Goal: Information Seeking & Learning: Learn about a topic

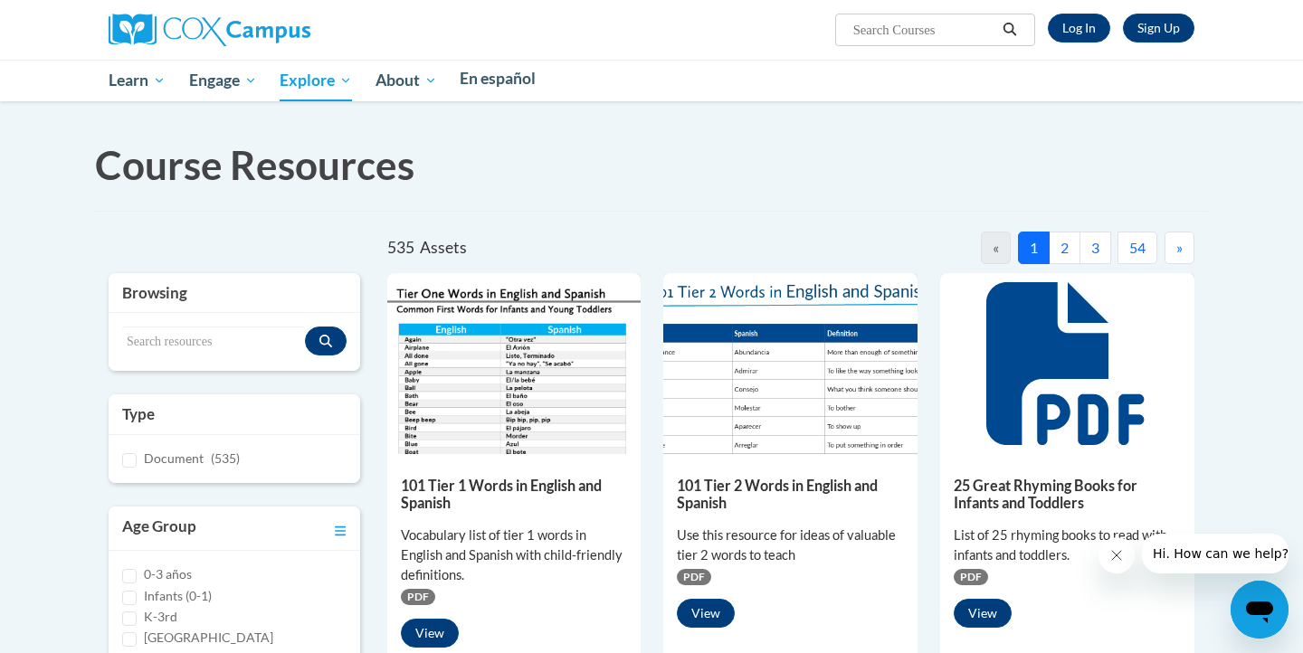
click at [1080, 264] on button "3" at bounding box center [1096, 248] width 32 height 33
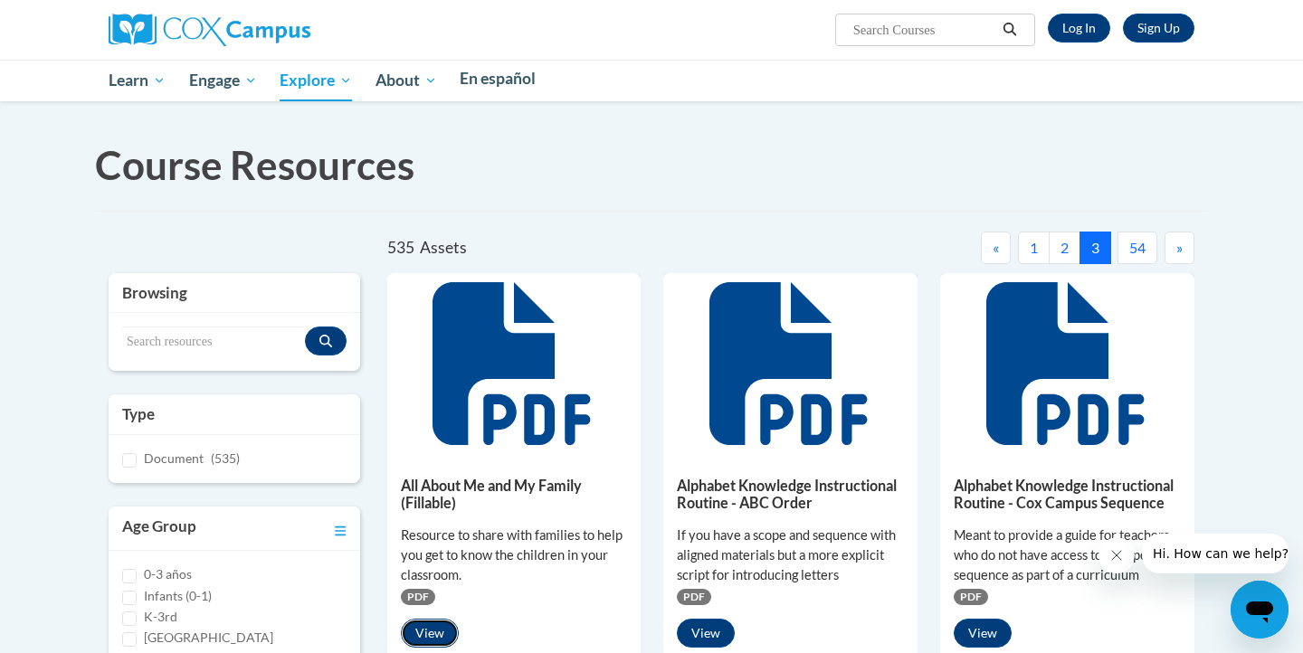
click at [421, 619] on button "View" at bounding box center [430, 633] width 58 height 29
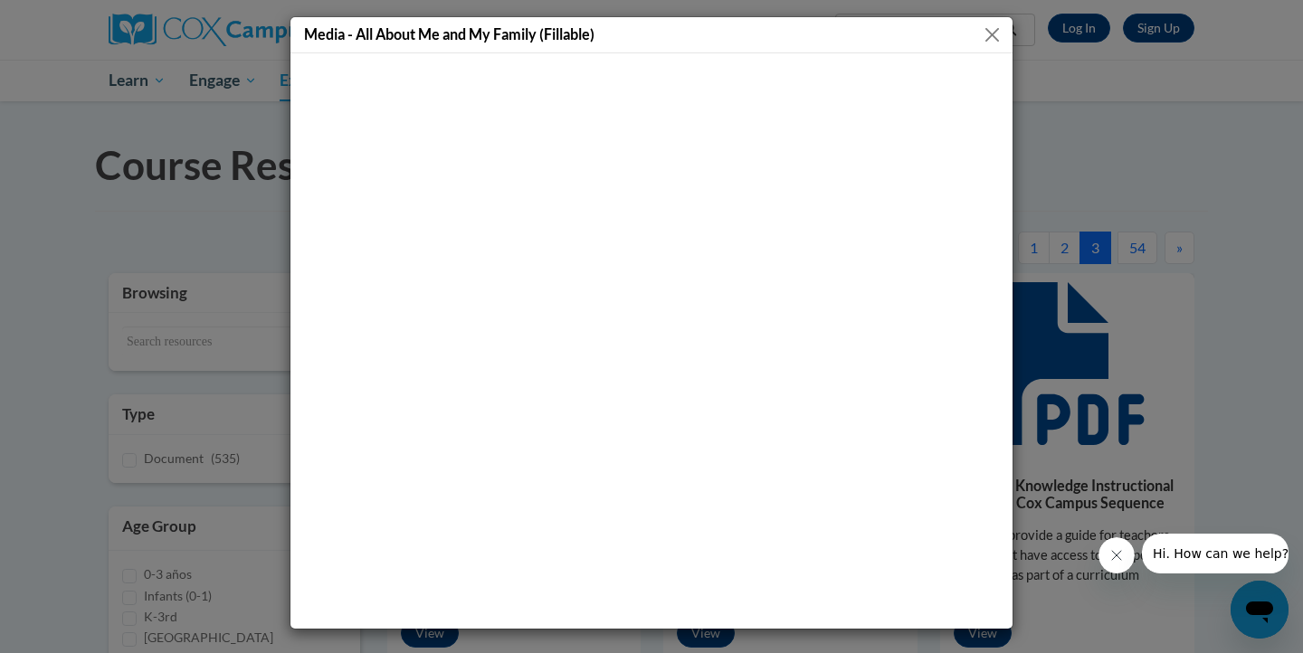
click at [994, 42] on button "Close" at bounding box center [992, 35] width 23 height 23
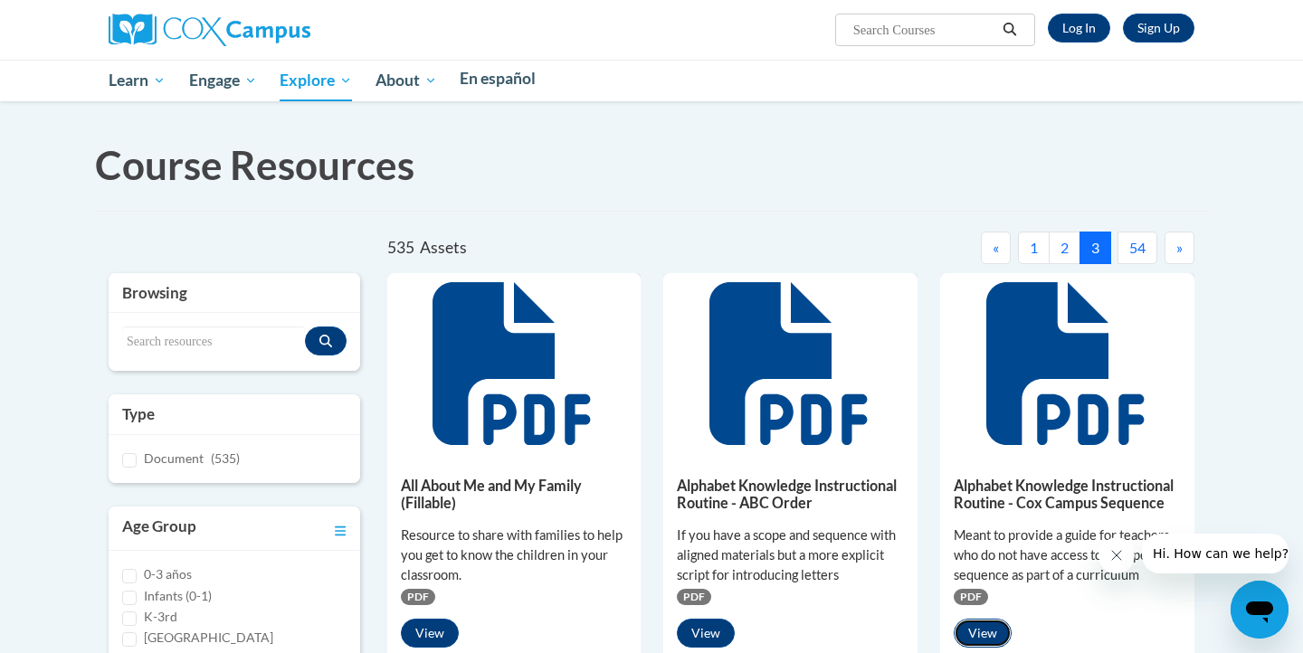
click at [954, 619] on button "View" at bounding box center [983, 633] width 58 height 29
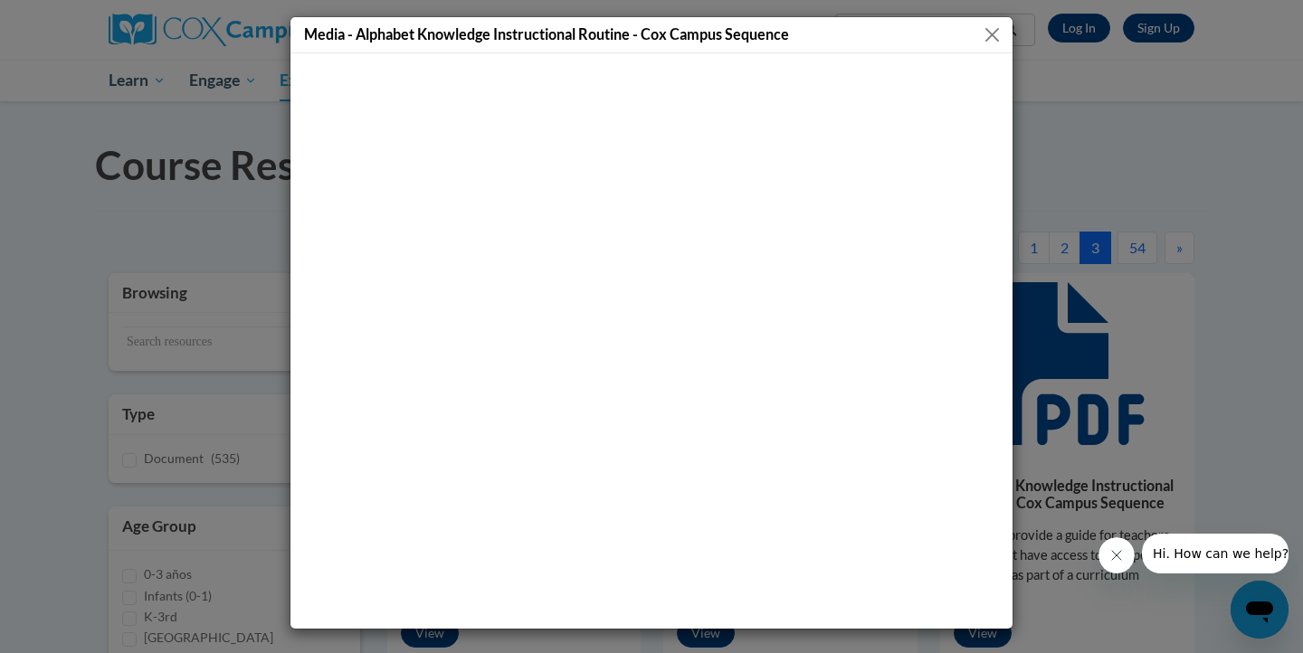
click at [996, 32] on button "Close" at bounding box center [992, 35] width 23 height 23
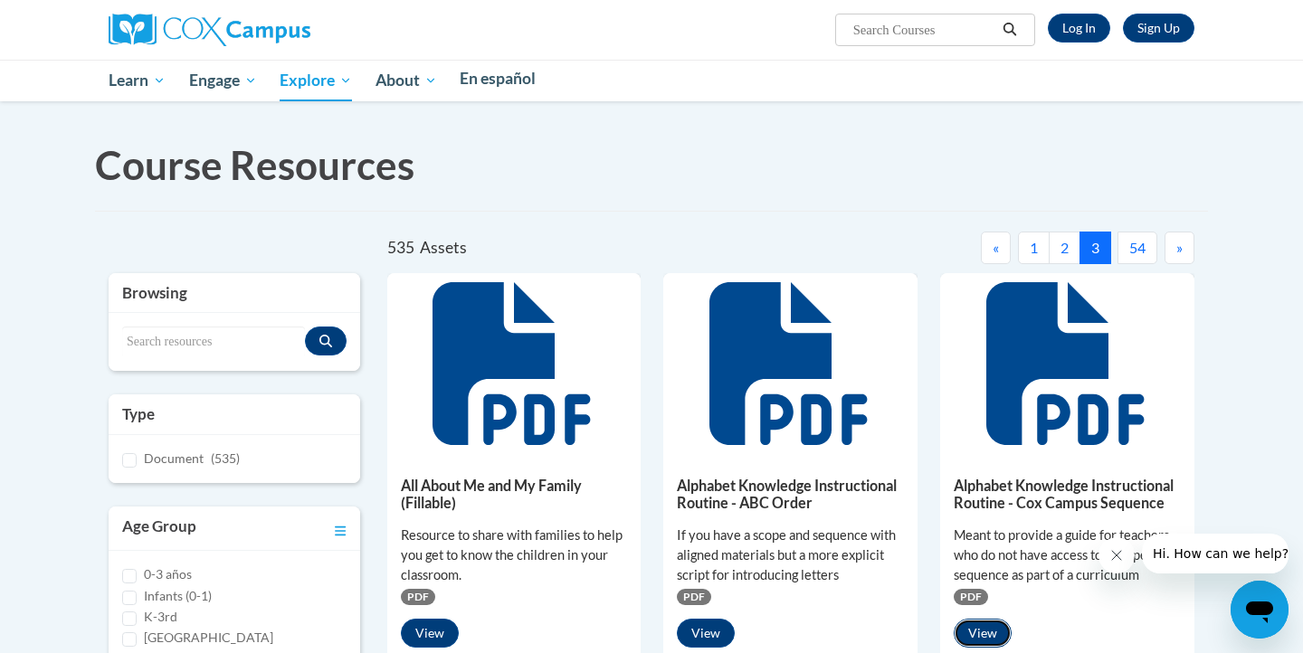
click at [954, 625] on button "View" at bounding box center [983, 633] width 58 height 29
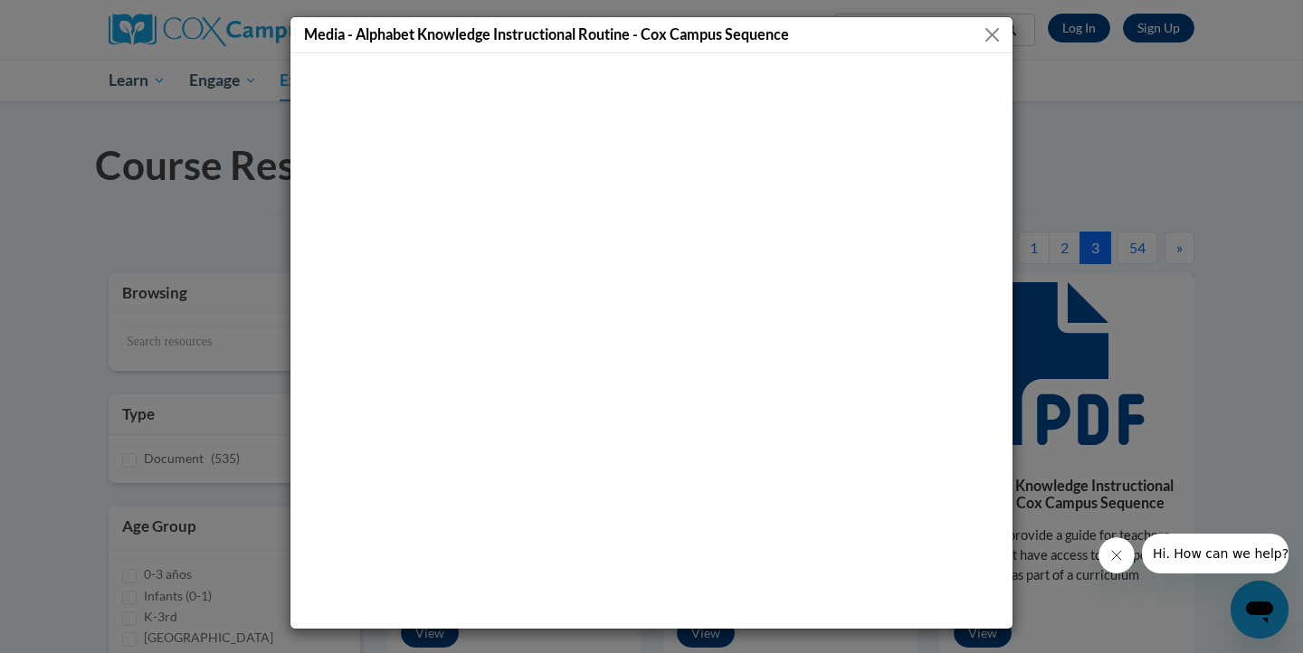
click at [1001, 34] on button "Close" at bounding box center [992, 35] width 23 height 23
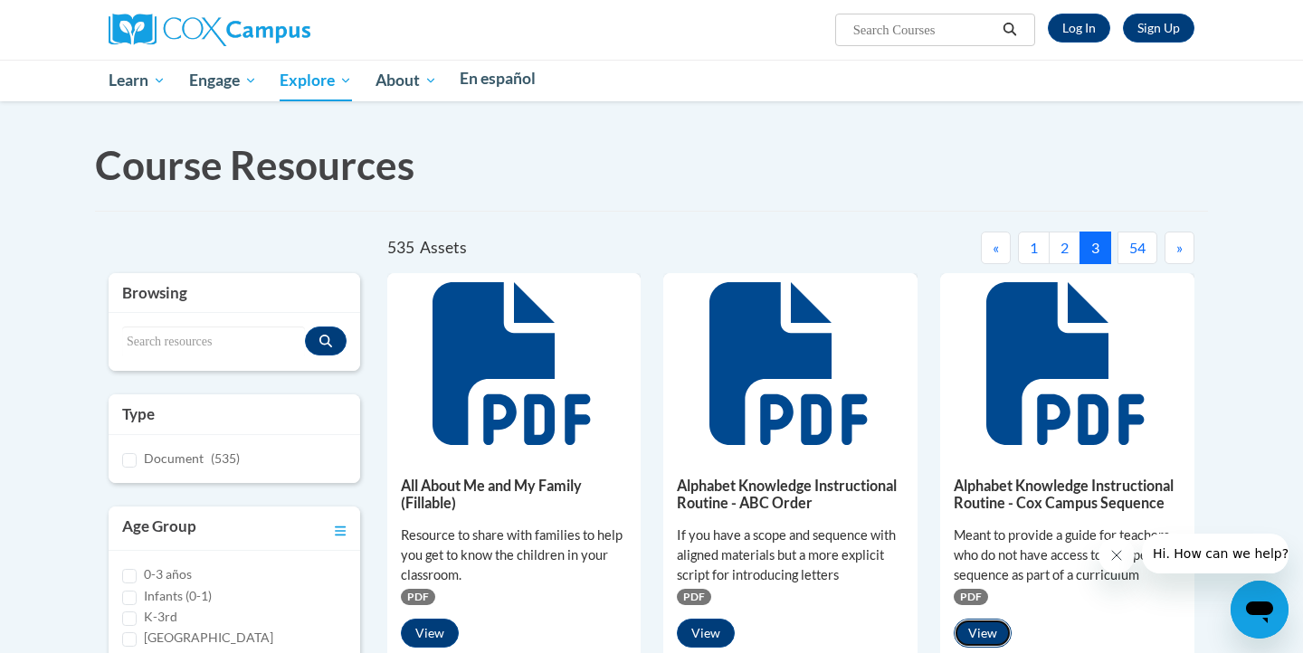
click at [954, 620] on button "View" at bounding box center [983, 633] width 58 height 29
